Goal: Navigation & Orientation: Go to known website

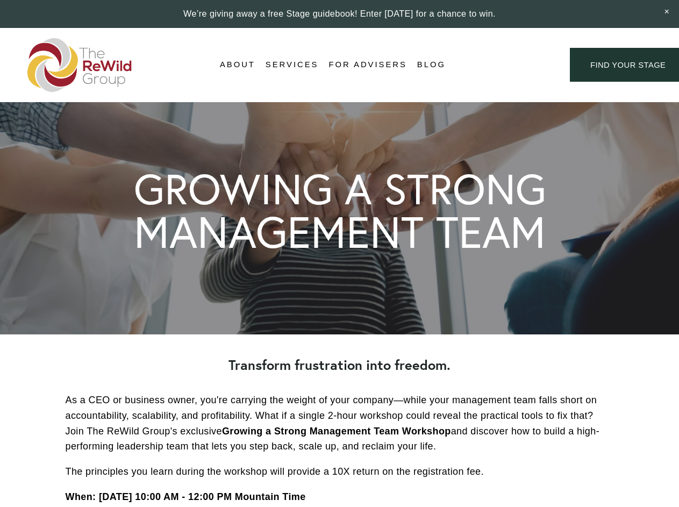
click at [507, 65] on div "Login Account" at bounding box center [507, 65] width 83 height 15
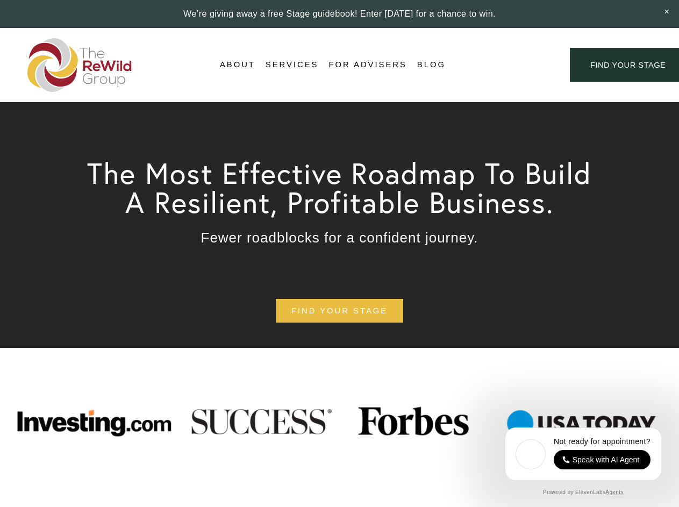
click at [507, 65] on div "Login Account" at bounding box center [507, 65] width 83 height 15
